Goal: Information Seeking & Learning: Learn about a topic

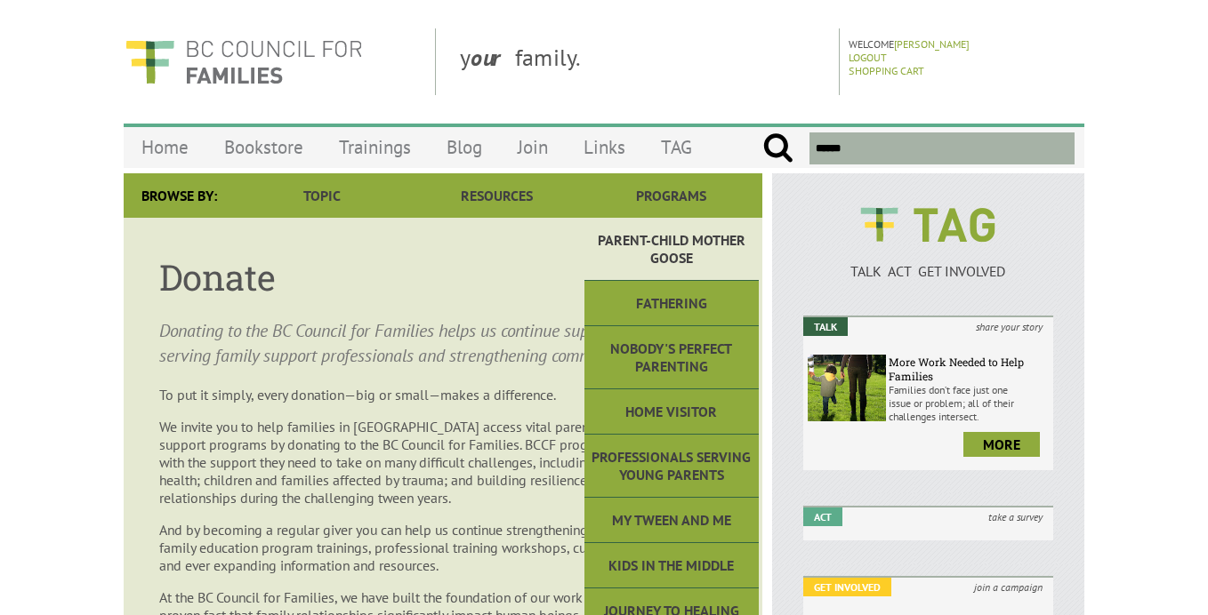
click at [663, 258] on link "Parent-Child Mother Goose" at bounding box center [671, 249] width 174 height 63
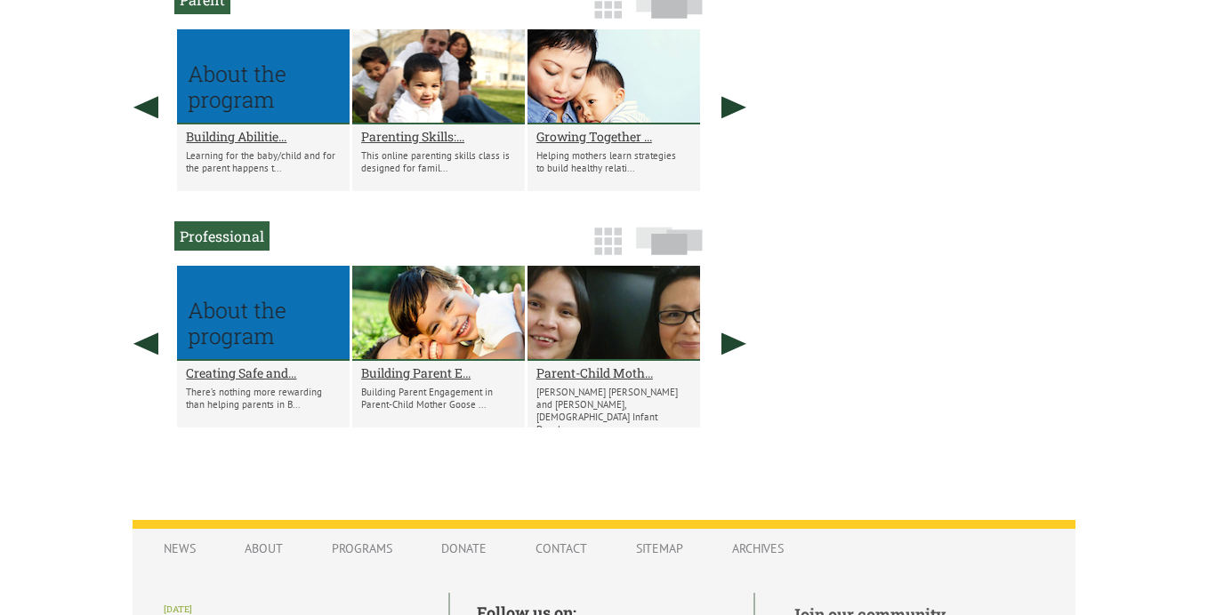
scroll to position [1195, 0]
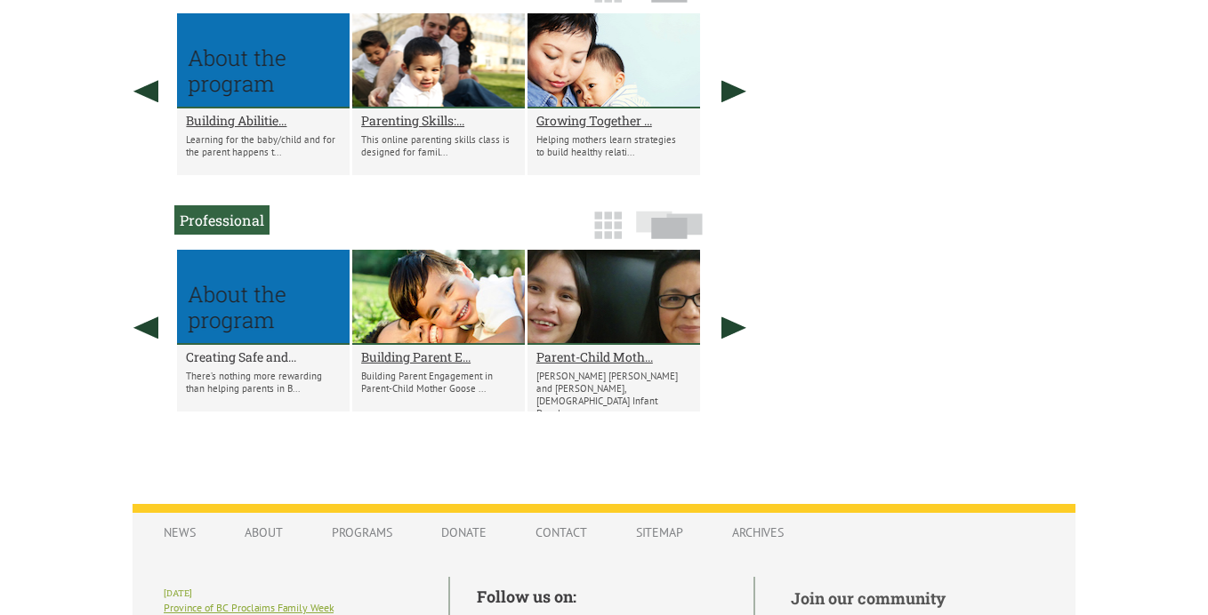
click at [244, 349] on h2 "Creating Safe and..." at bounding box center [263, 357] width 155 height 17
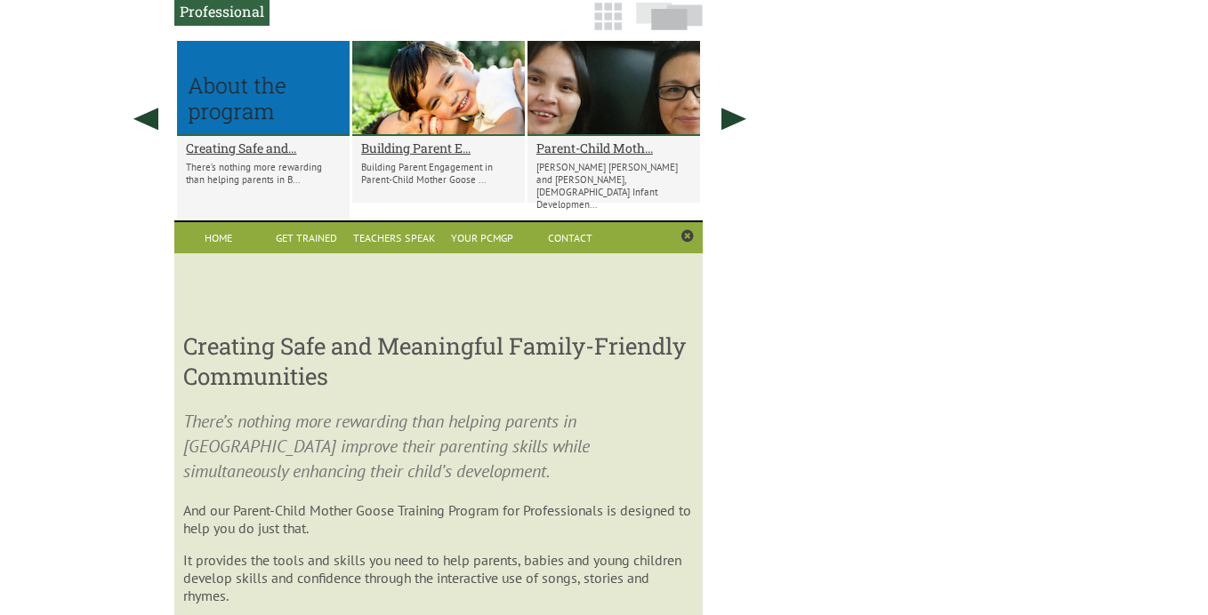
scroll to position [1446, 0]
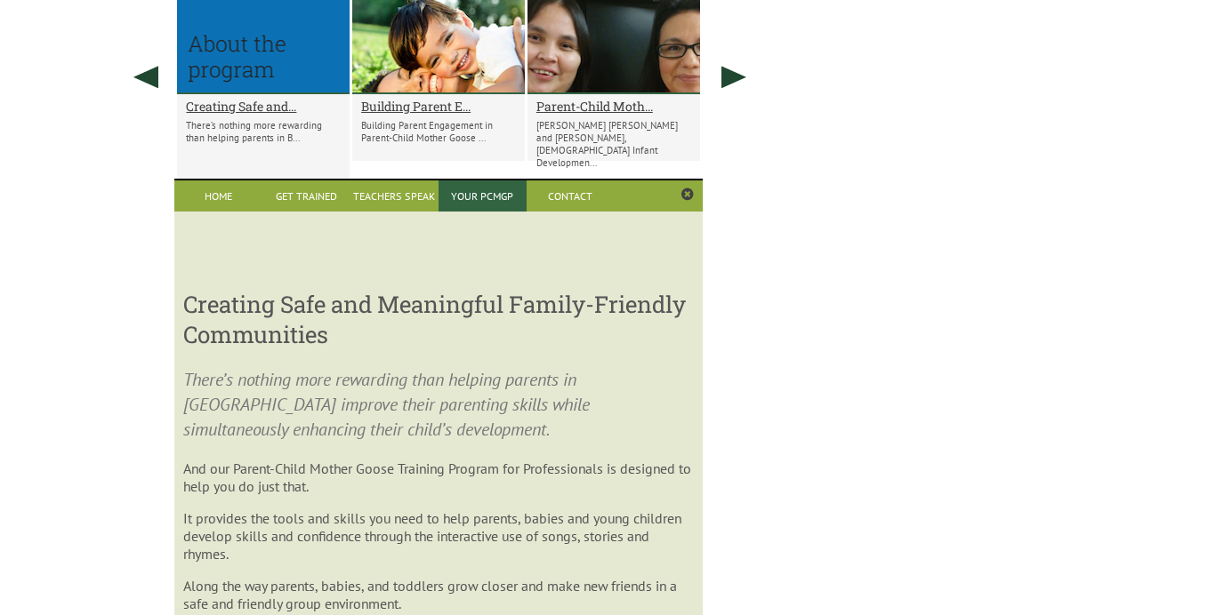
click at [519, 181] on link "Your PCMGP" at bounding box center [482, 196] width 88 height 31
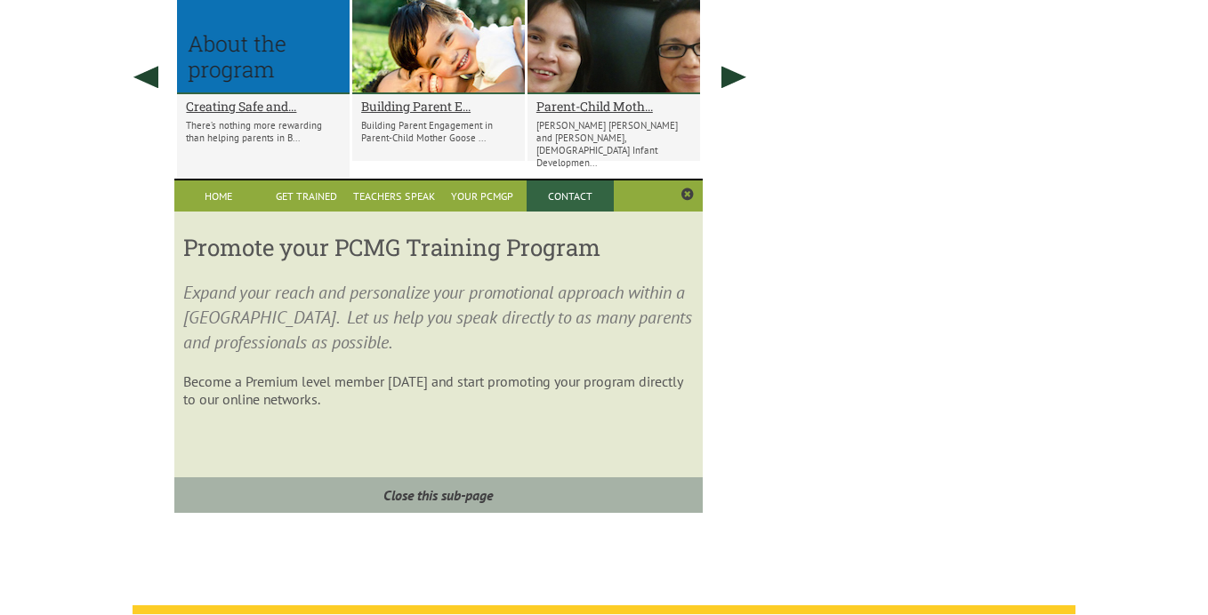
click at [574, 181] on link "Contact" at bounding box center [570, 196] width 88 height 31
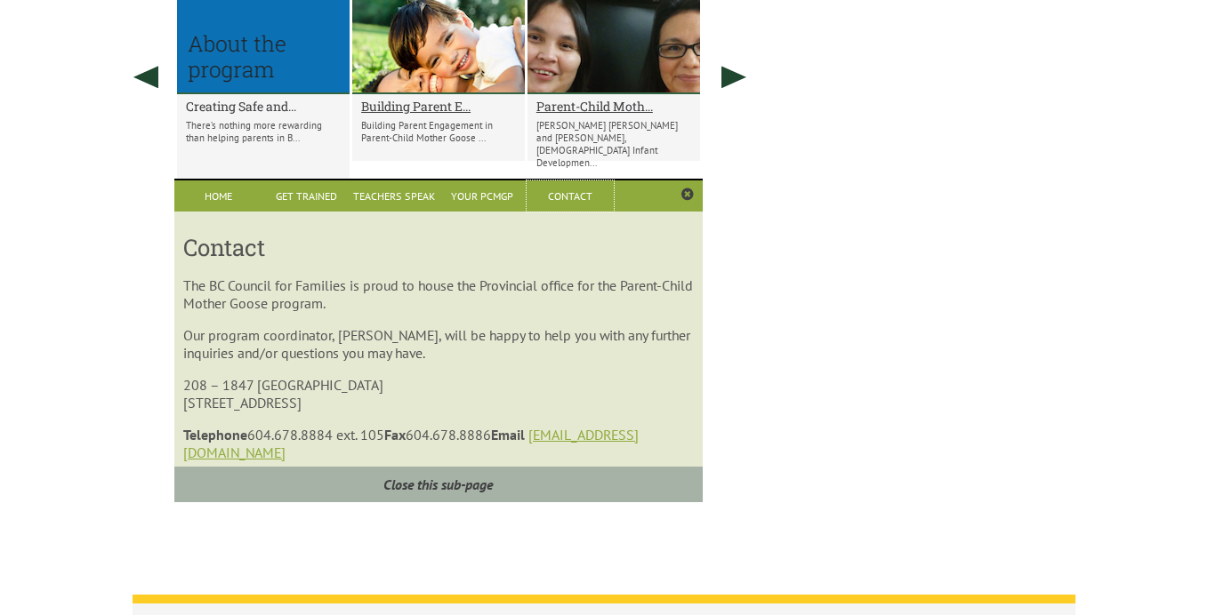
click at [260, 98] on h2 "Creating Safe and..." at bounding box center [263, 106] width 155 height 17
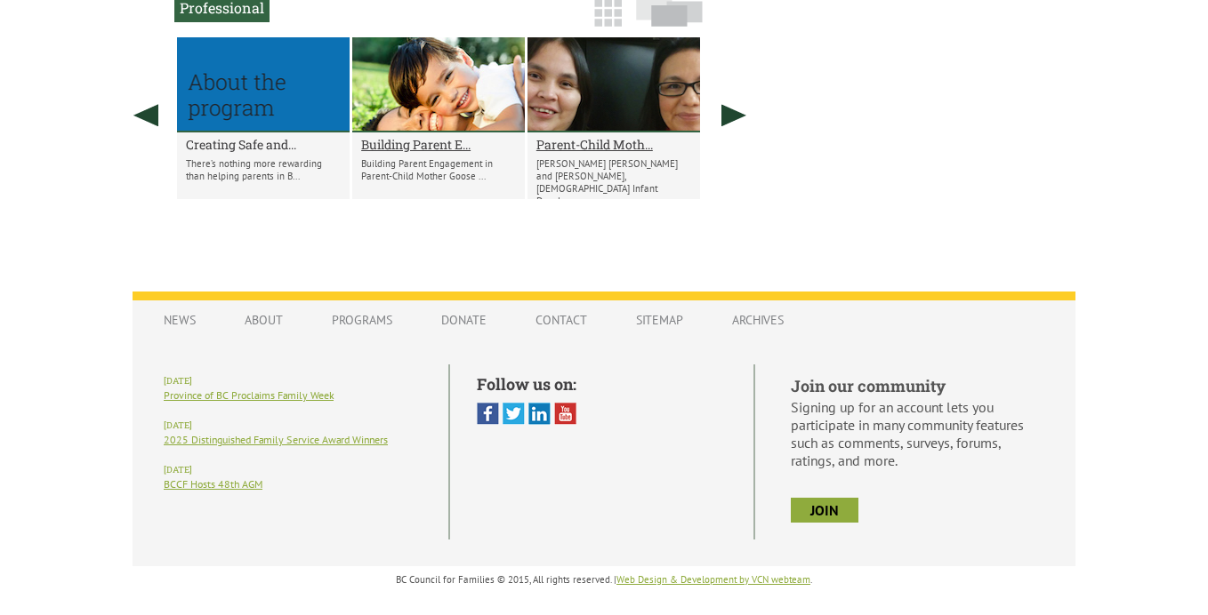
scroll to position [1371, 0]
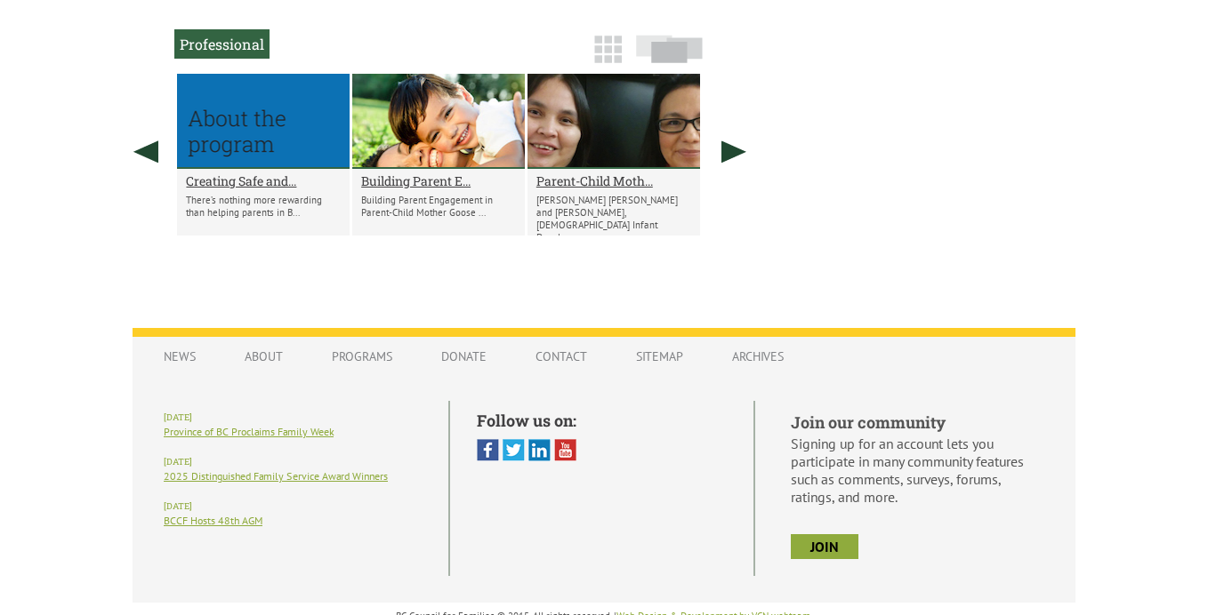
click at [277, 169] on div "Creating Safe and... There’s nothing more rewarding than helping parents in B..." at bounding box center [263, 202] width 173 height 67
click at [269, 125] on div at bounding box center [263, 121] width 173 height 95
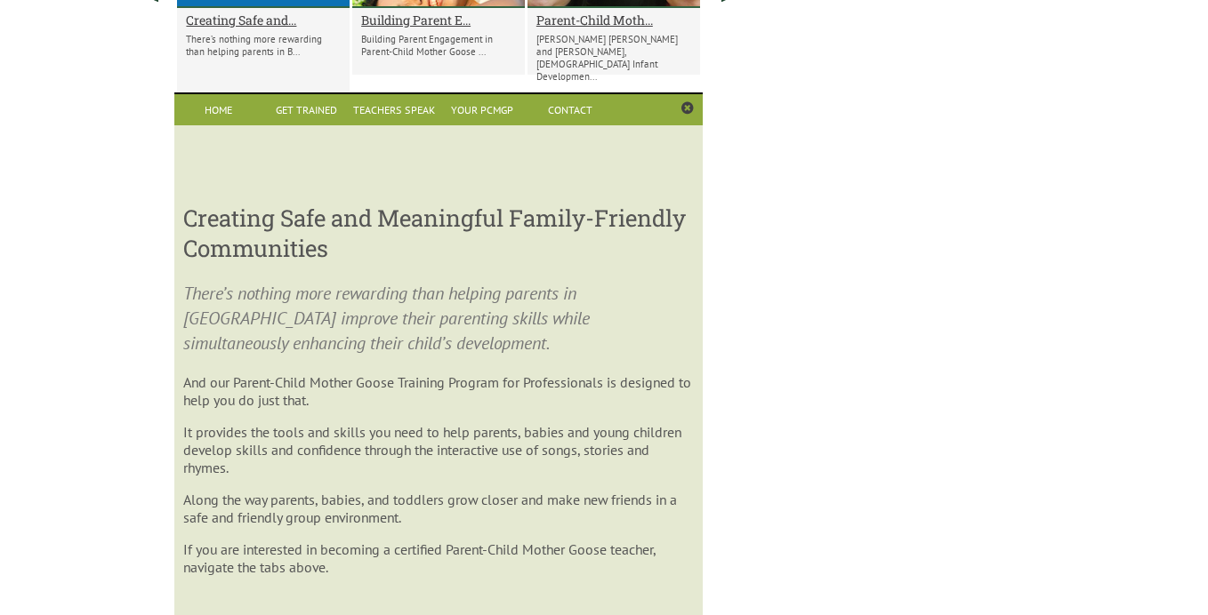
scroll to position [1531, 0]
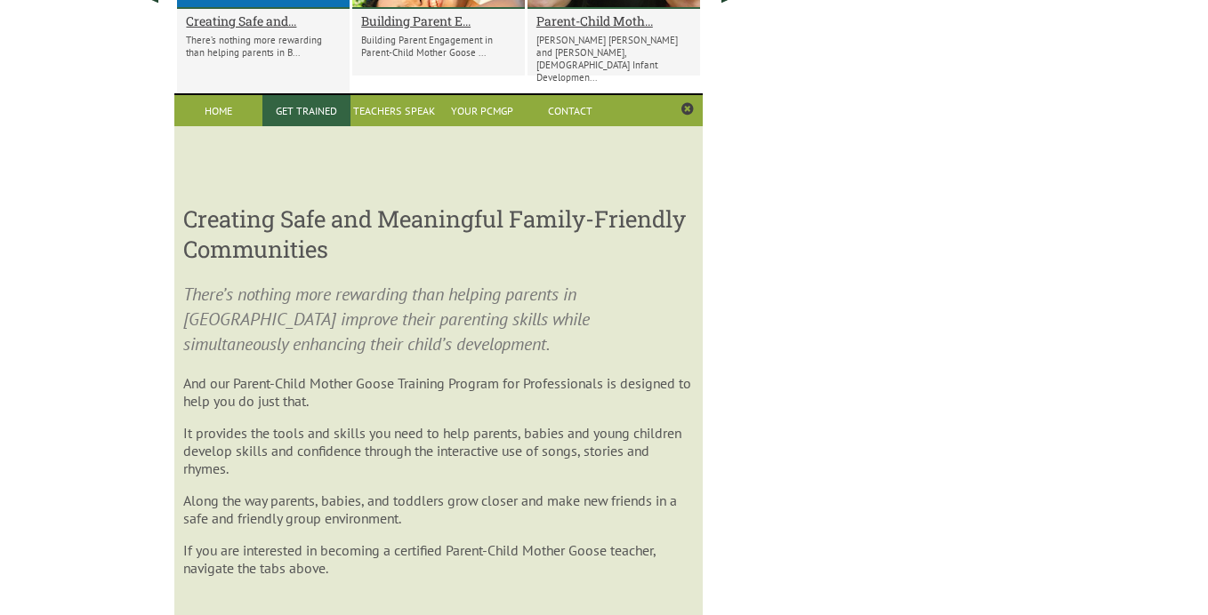
click at [345, 95] on link "Get Trained" at bounding box center [306, 110] width 88 height 31
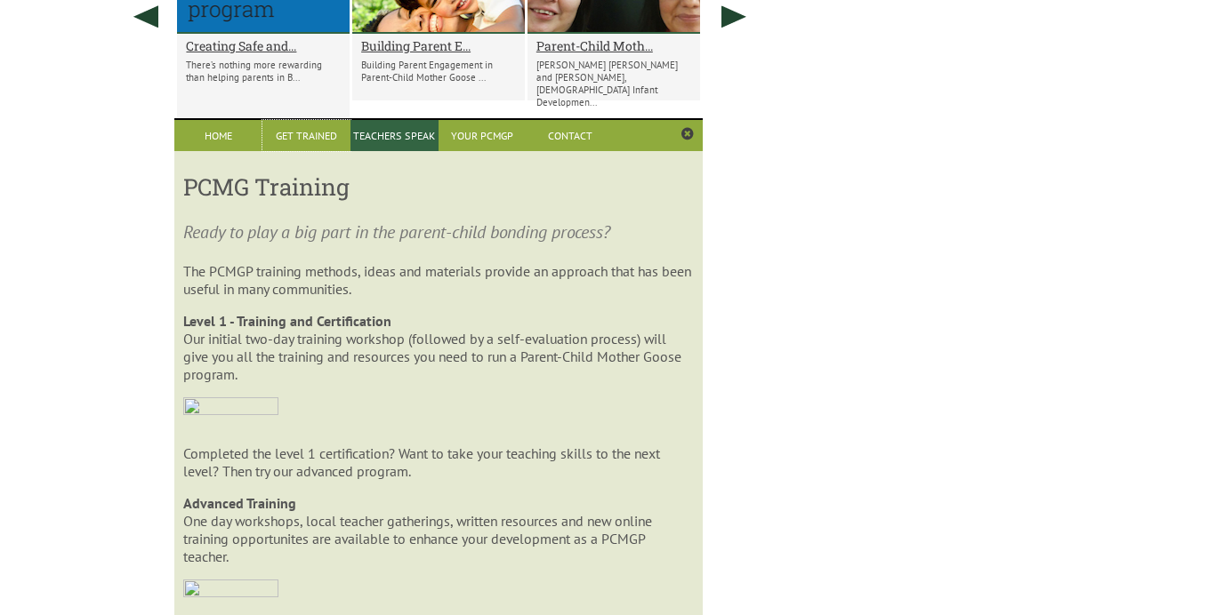
scroll to position [1501, 0]
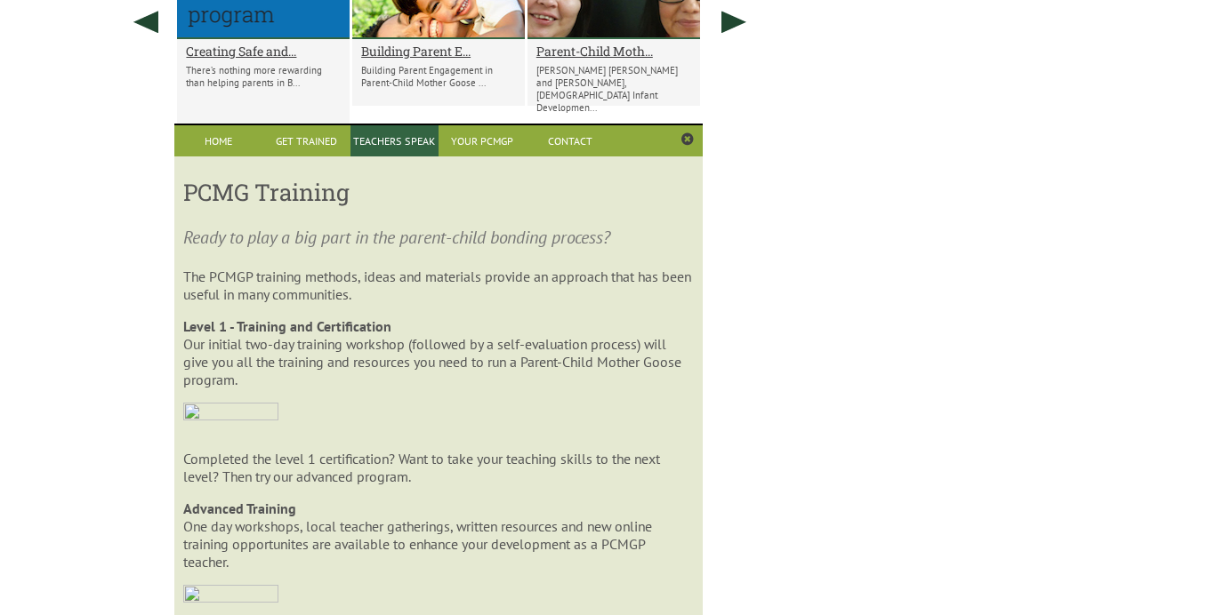
click at [387, 125] on link "Teachers Speak" at bounding box center [394, 140] width 88 height 31
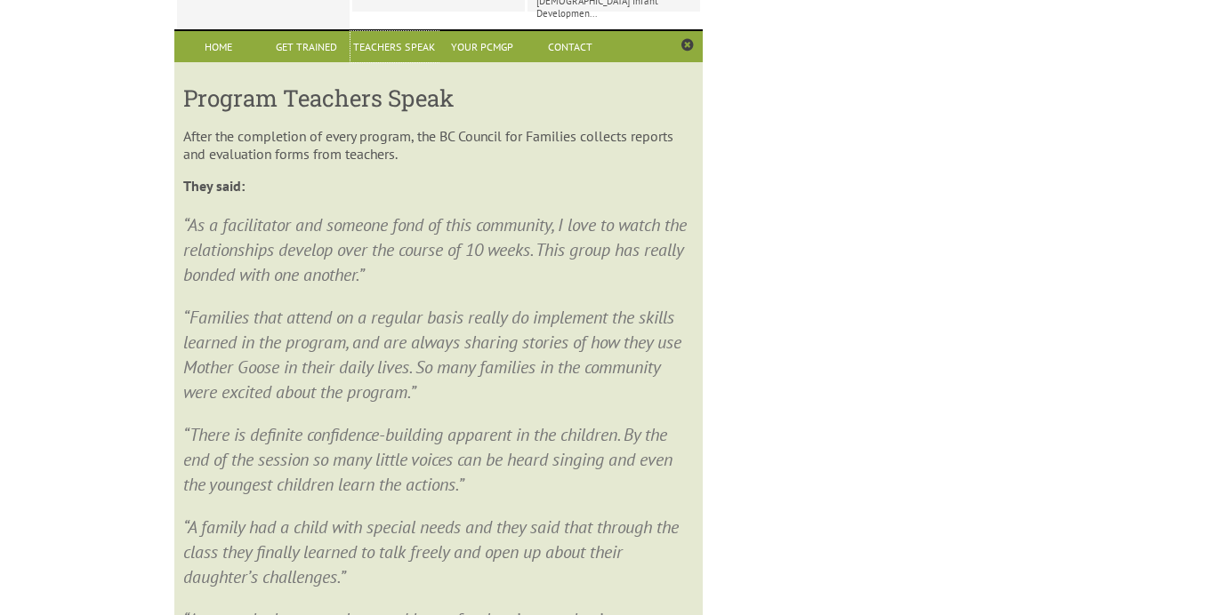
scroll to position [1563, 0]
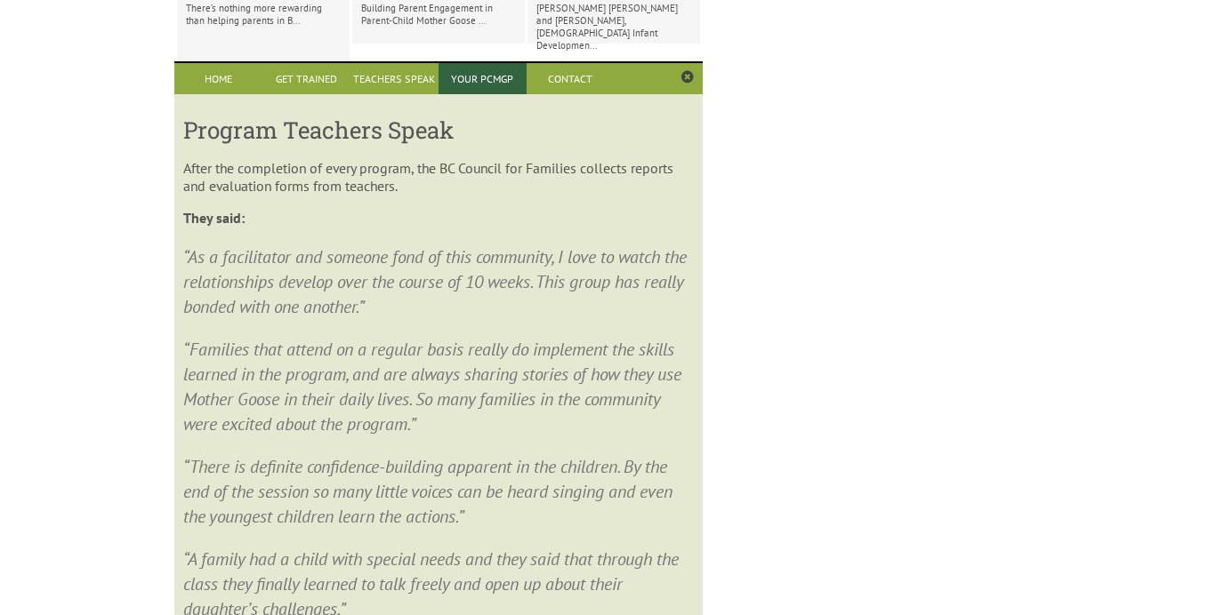
click at [455, 63] on link "Your PCMGP" at bounding box center [482, 78] width 88 height 31
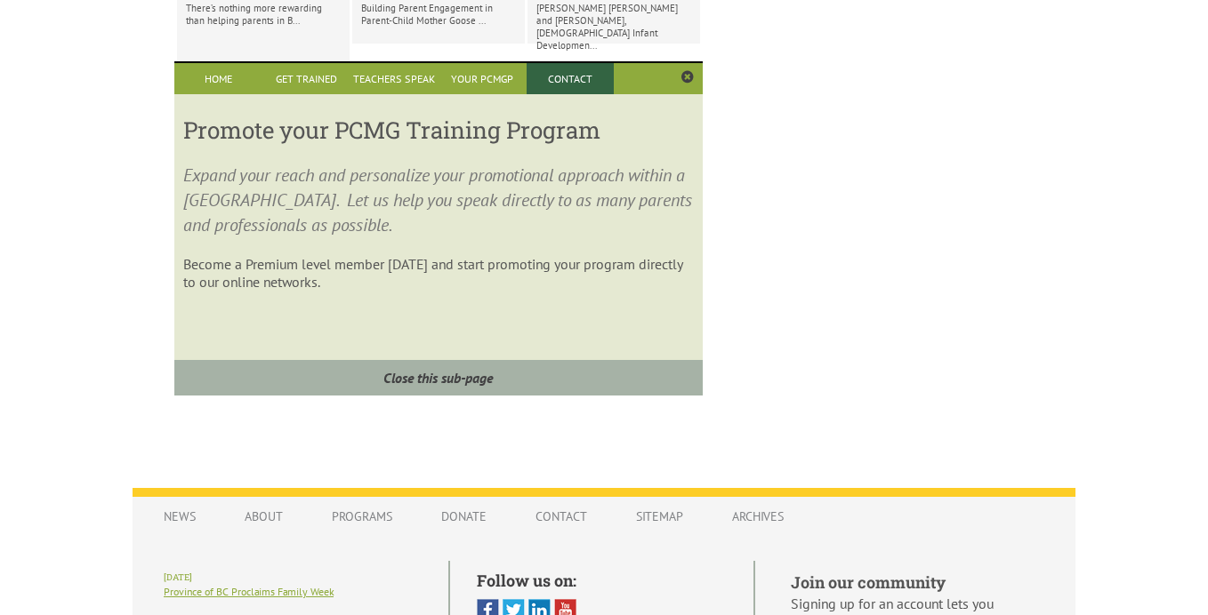
click at [583, 63] on link "Contact" at bounding box center [570, 78] width 88 height 31
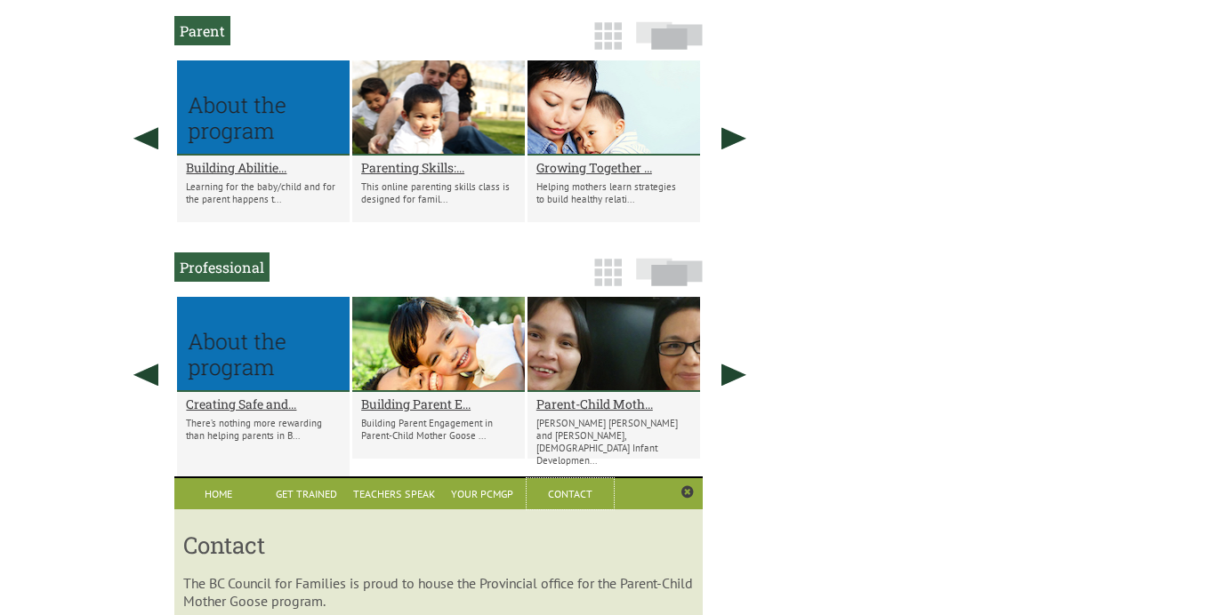
scroll to position [1096, 0]
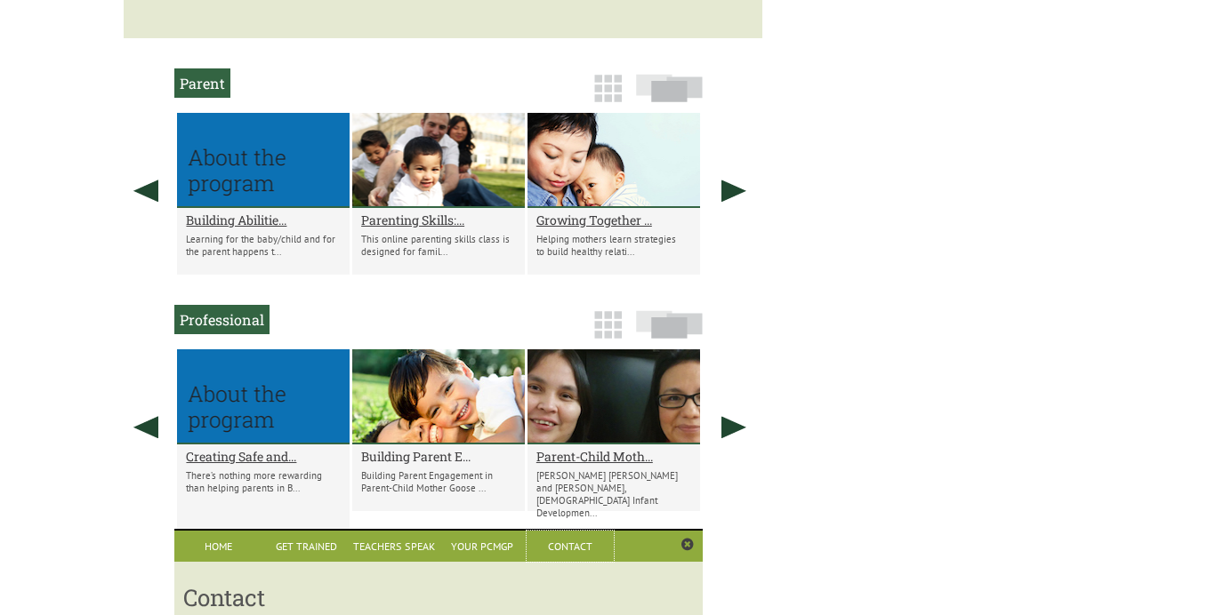
click at [431, 448] on h2 "Building Parent E..." at bounding box center [438, 456] width 155 height 17
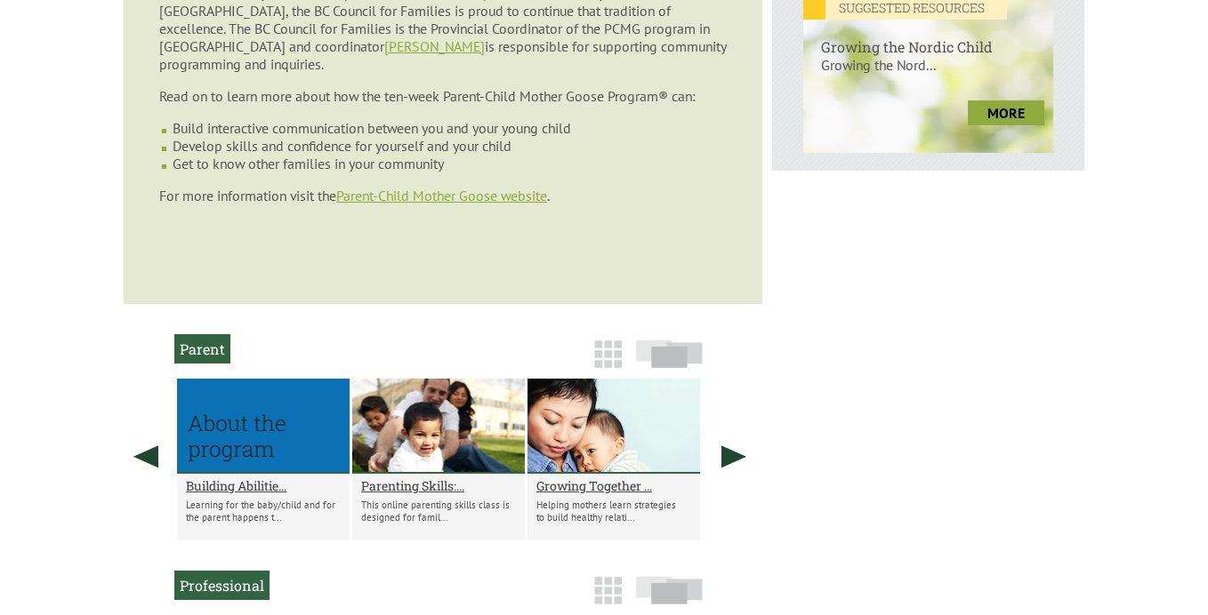
scroll to position [464, 0]
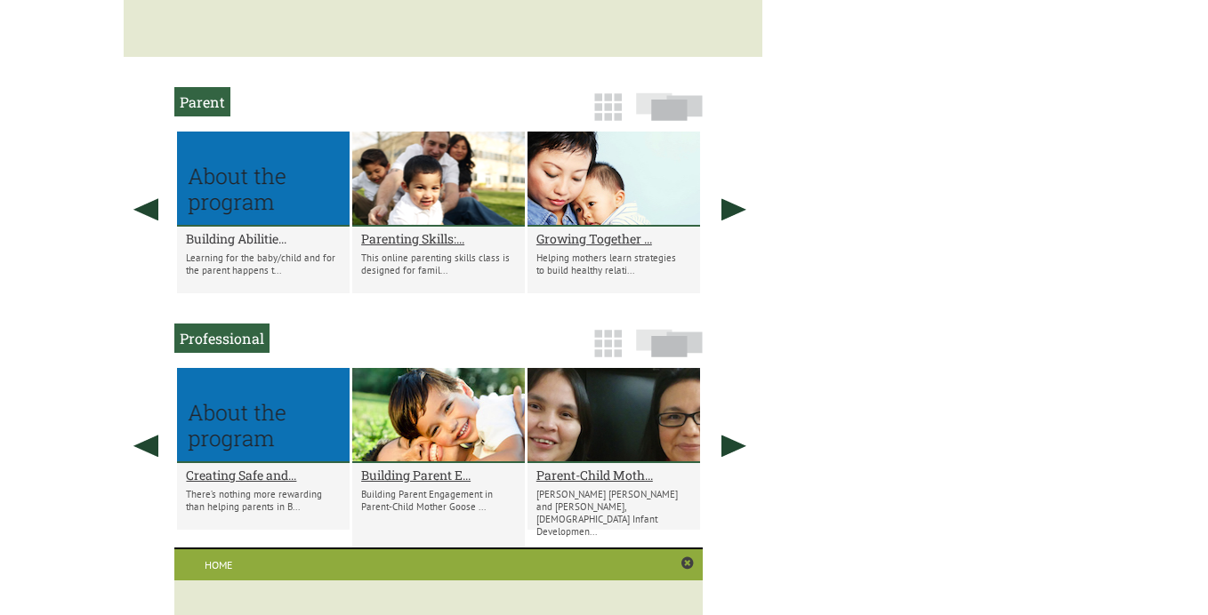
click at [252, 230] on h2 "Building Abilitie..." at bounding box center [263, 238] width 155 height 17
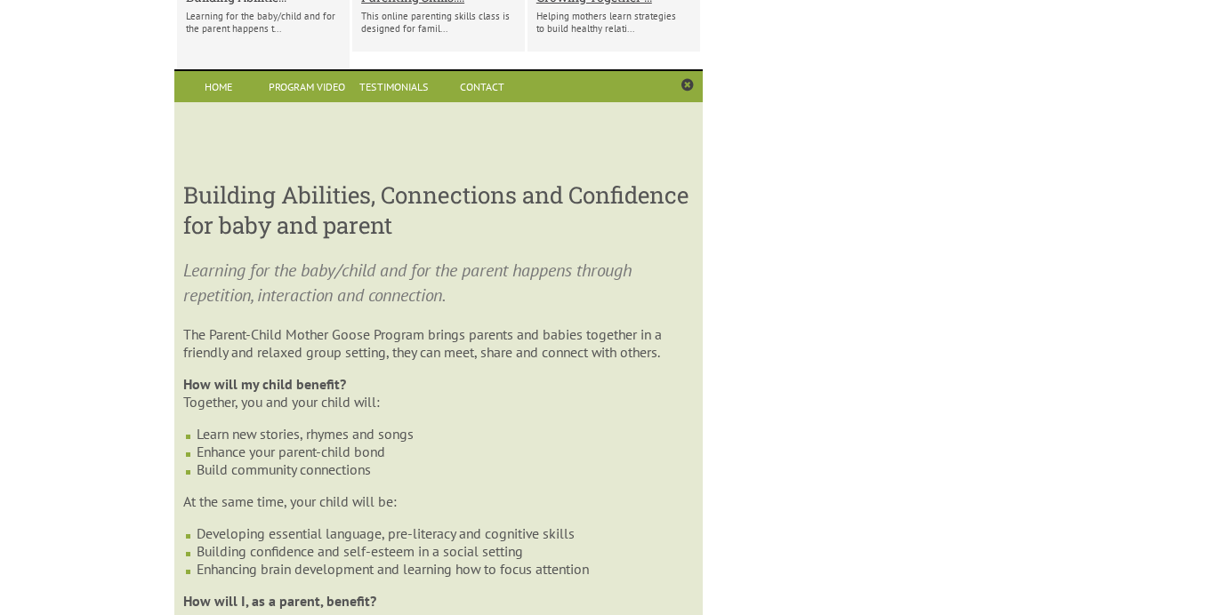
scroll to position [1328, 0]
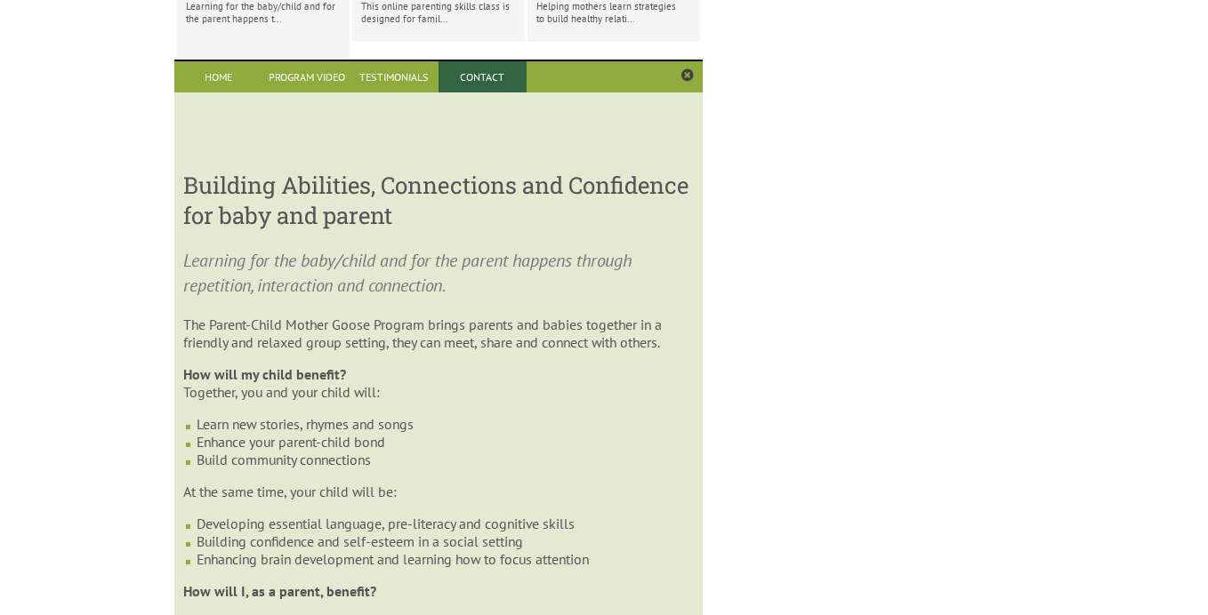
click at [490, 61] on link "Contact" at bounding box center [482, 76] width 88 height 31
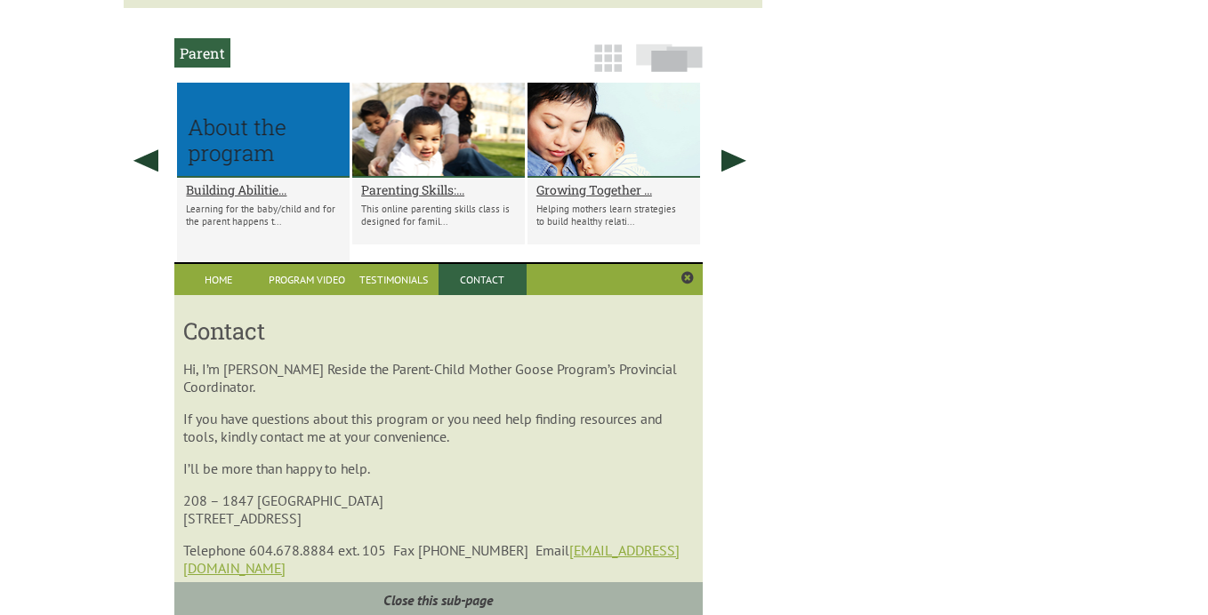
scroll to position [1117, 0]
